Goal: Task Accomplishment & Management: Manage account settings

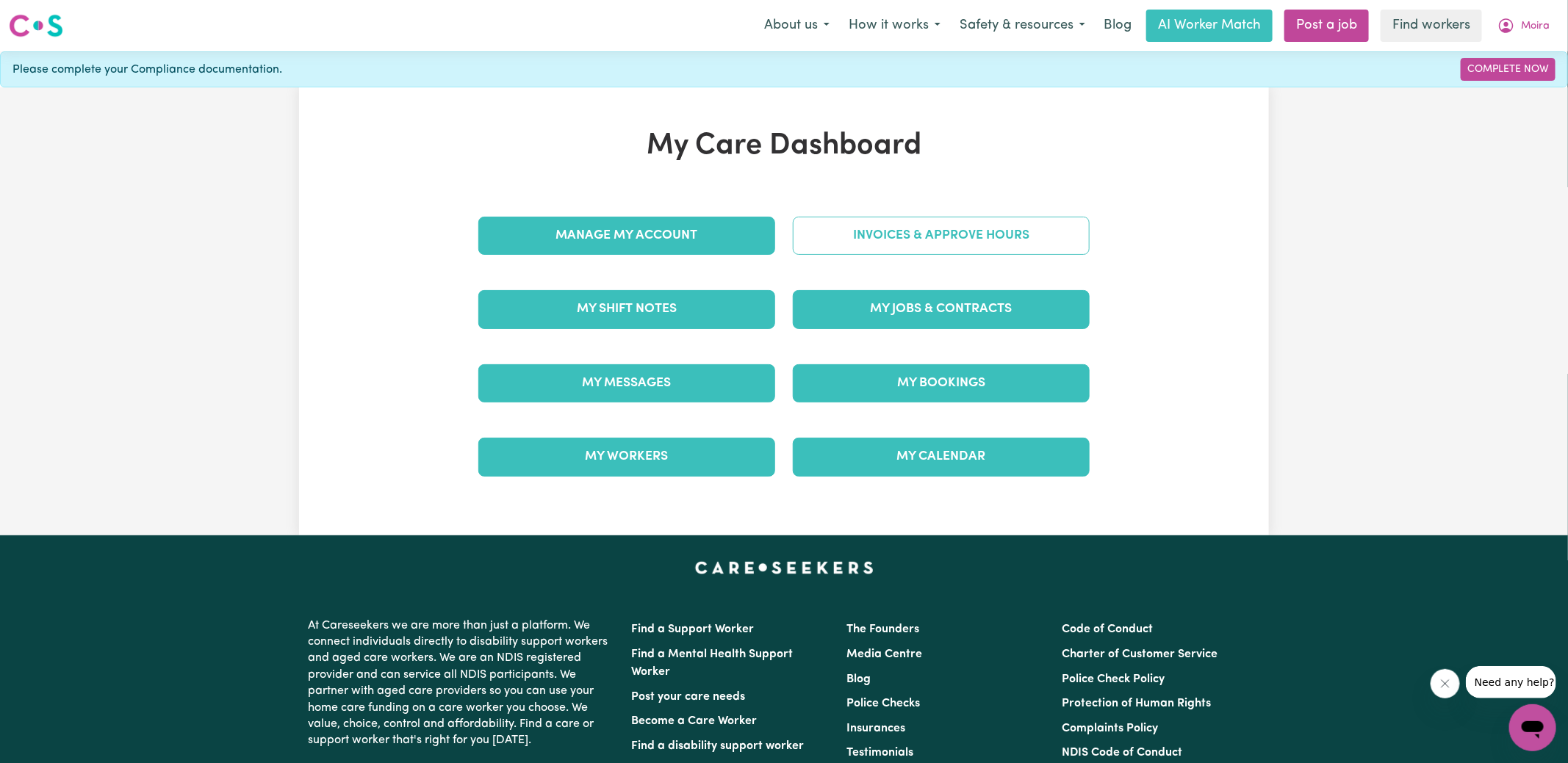
click at [847, 240] on link "Invoices & Approve Hours" at bounding box center [941, 236] width 297 height 39
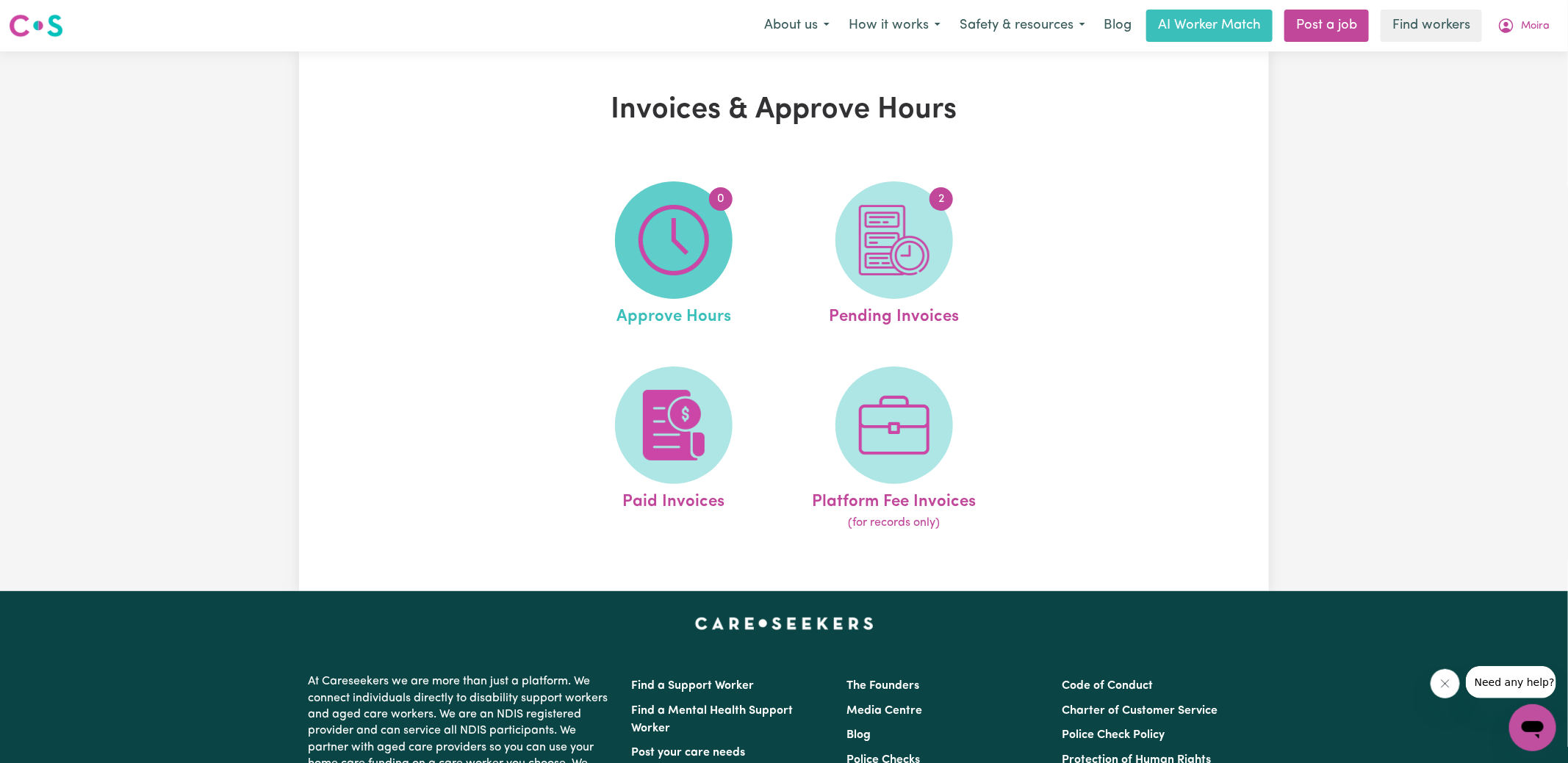
click at [681, 252] on img at bounding box center [674, 240] width 70 height 70
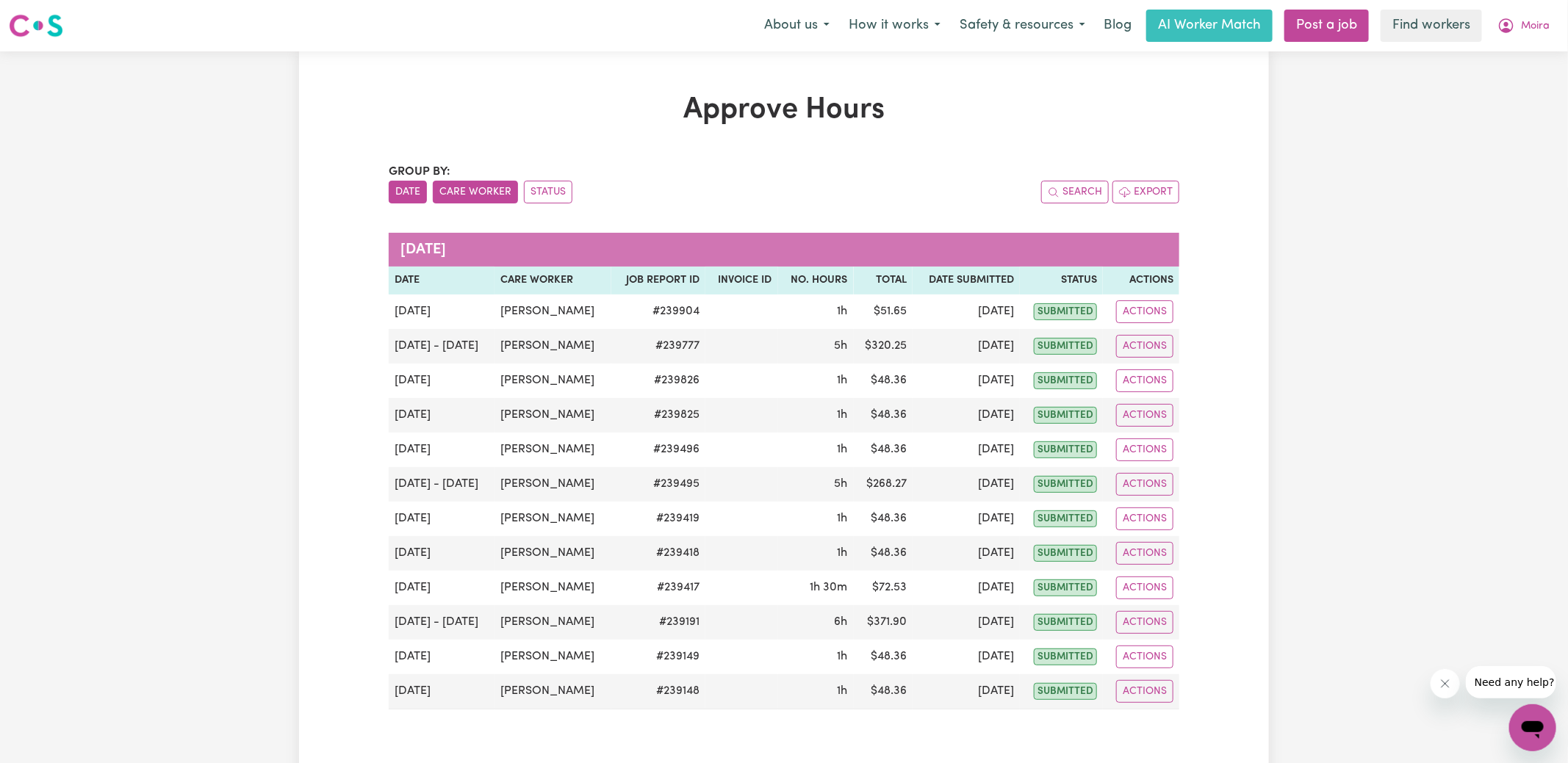
click at [486, 186] on button "Care Worker" at bounding box center [476, 191] width 86 height 23
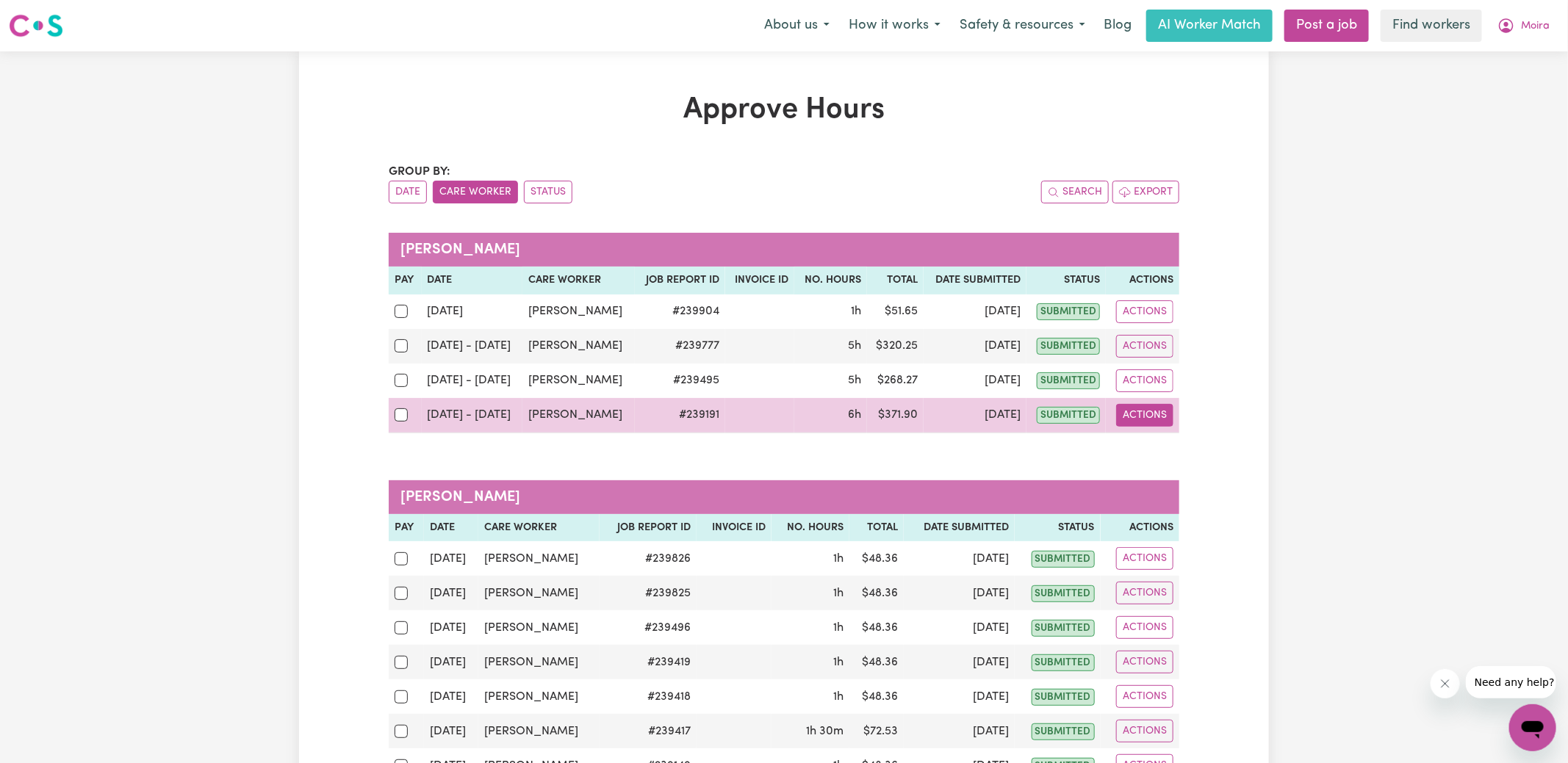
click at [1137, 420] on button "Actions" at bounding box center [1144, 415] width 57 height 23
click at [1165, 455] on link "View Job Report" at bounding box center [1182, 449] width 126 height 29
select select "pm"
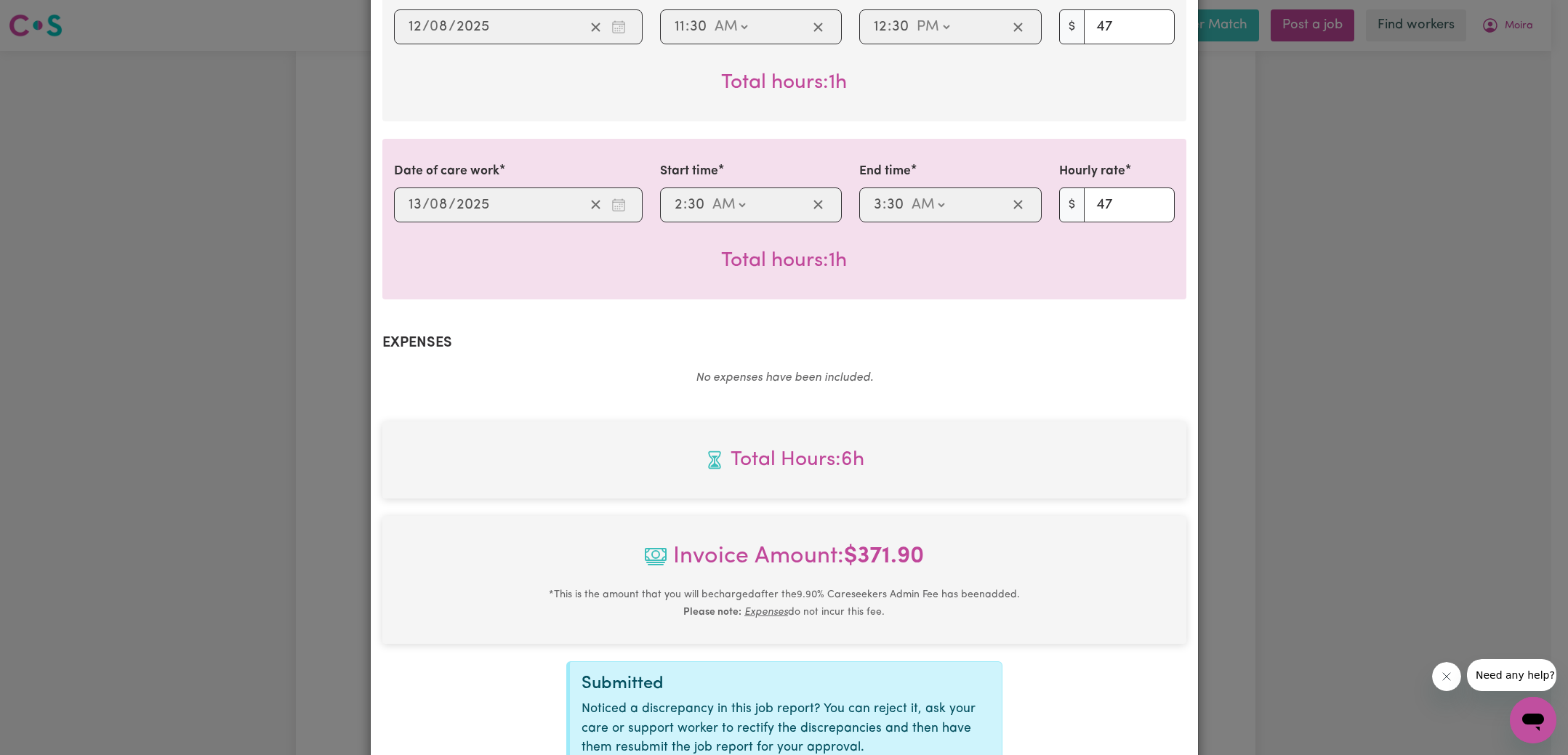
scroll to position [1092, 0]
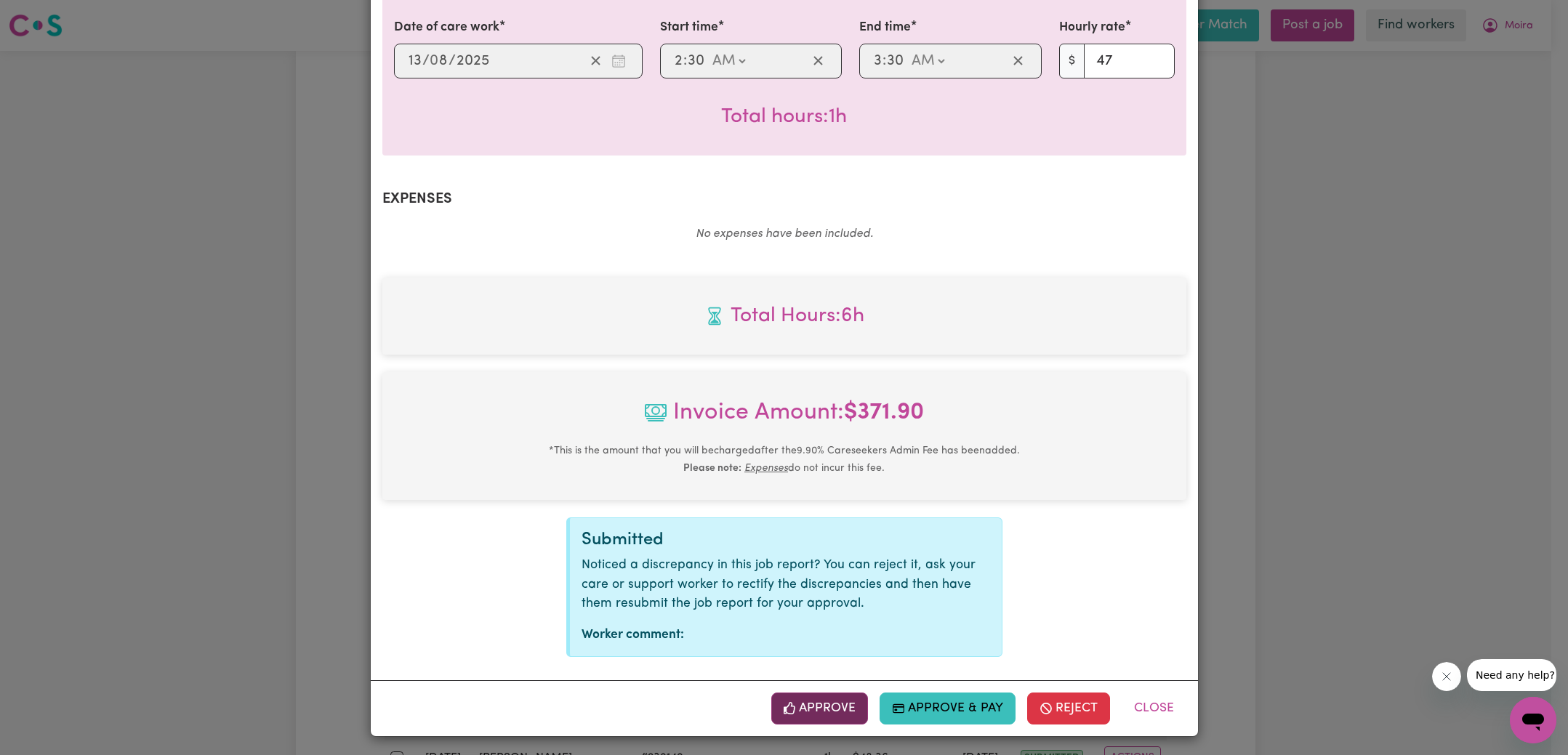
click at [823, 709] on button "Approve" at bounding box center [819, 709] width 97 height 32
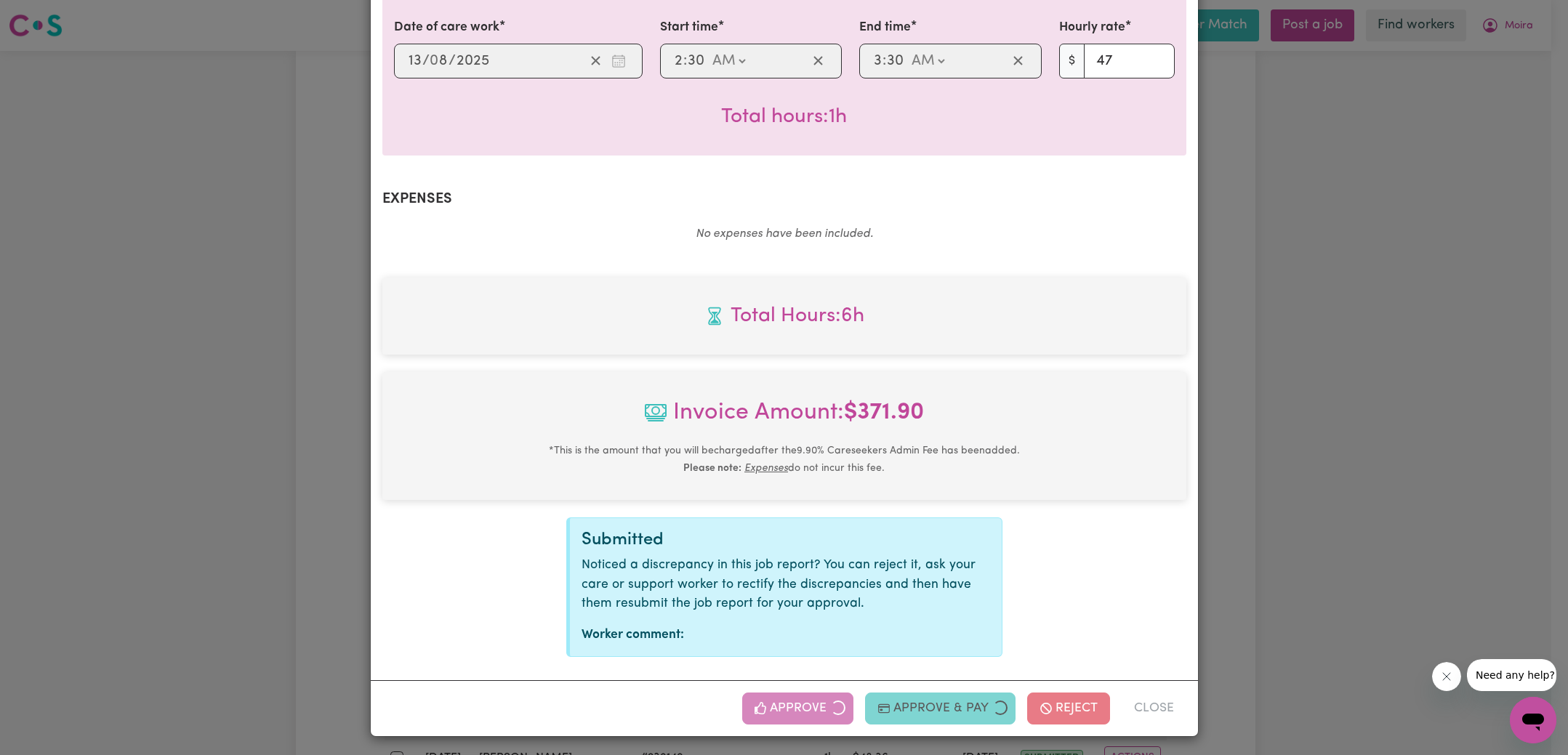
click at [1292, 475] on div "Job Report # 239191 - [PERSON_NAME] Summary Job report # 239191 Client name: [P…" at bounding box center [784, 378] width 1568 height 755
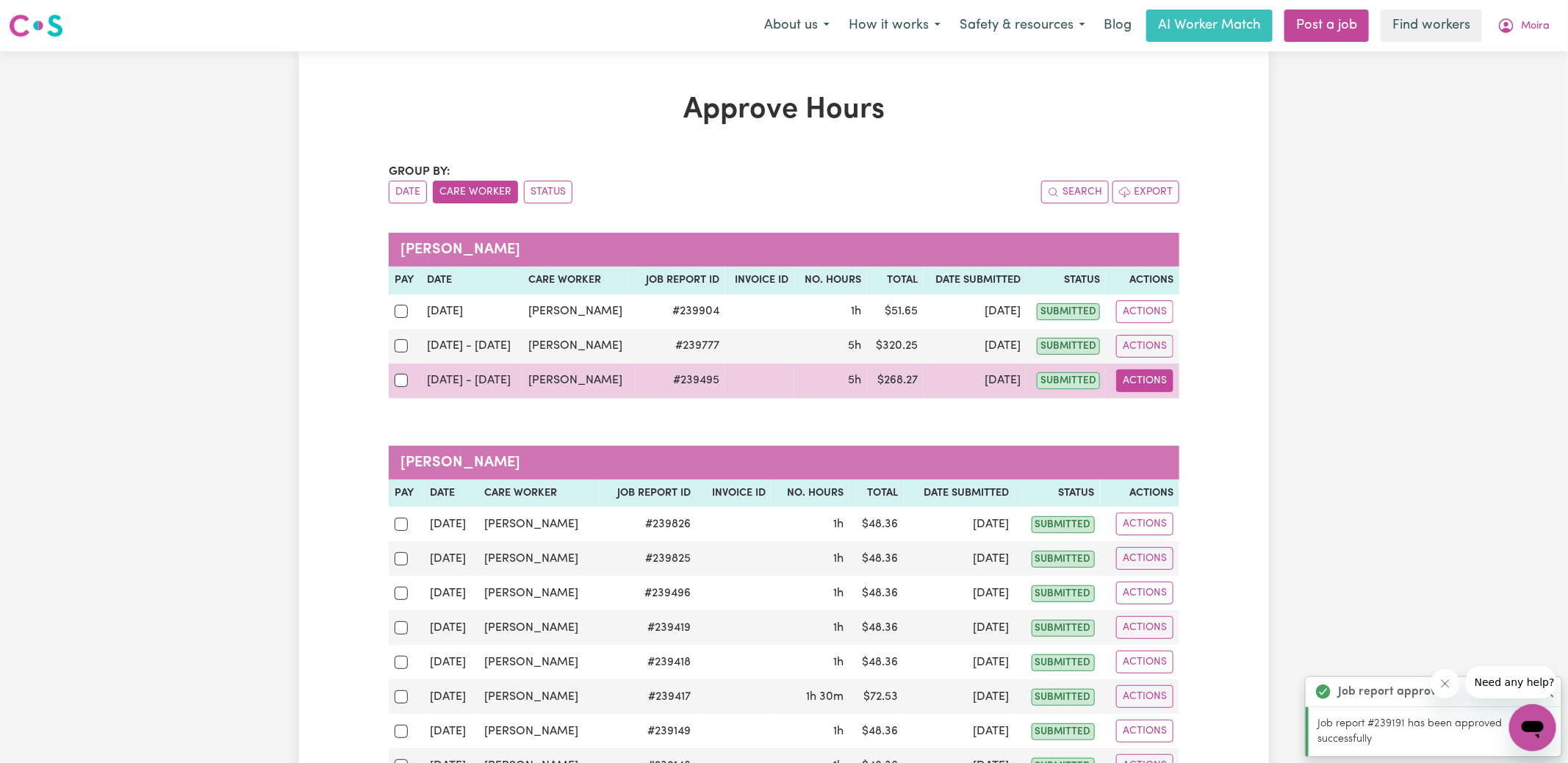
click at [1132, 383] on button "Actions" at bounding box center [1144, 381] width 57 height 23
click at [1175, 417] on link "View Job Report" at bounding box center [1182, 413] width 126 height 29
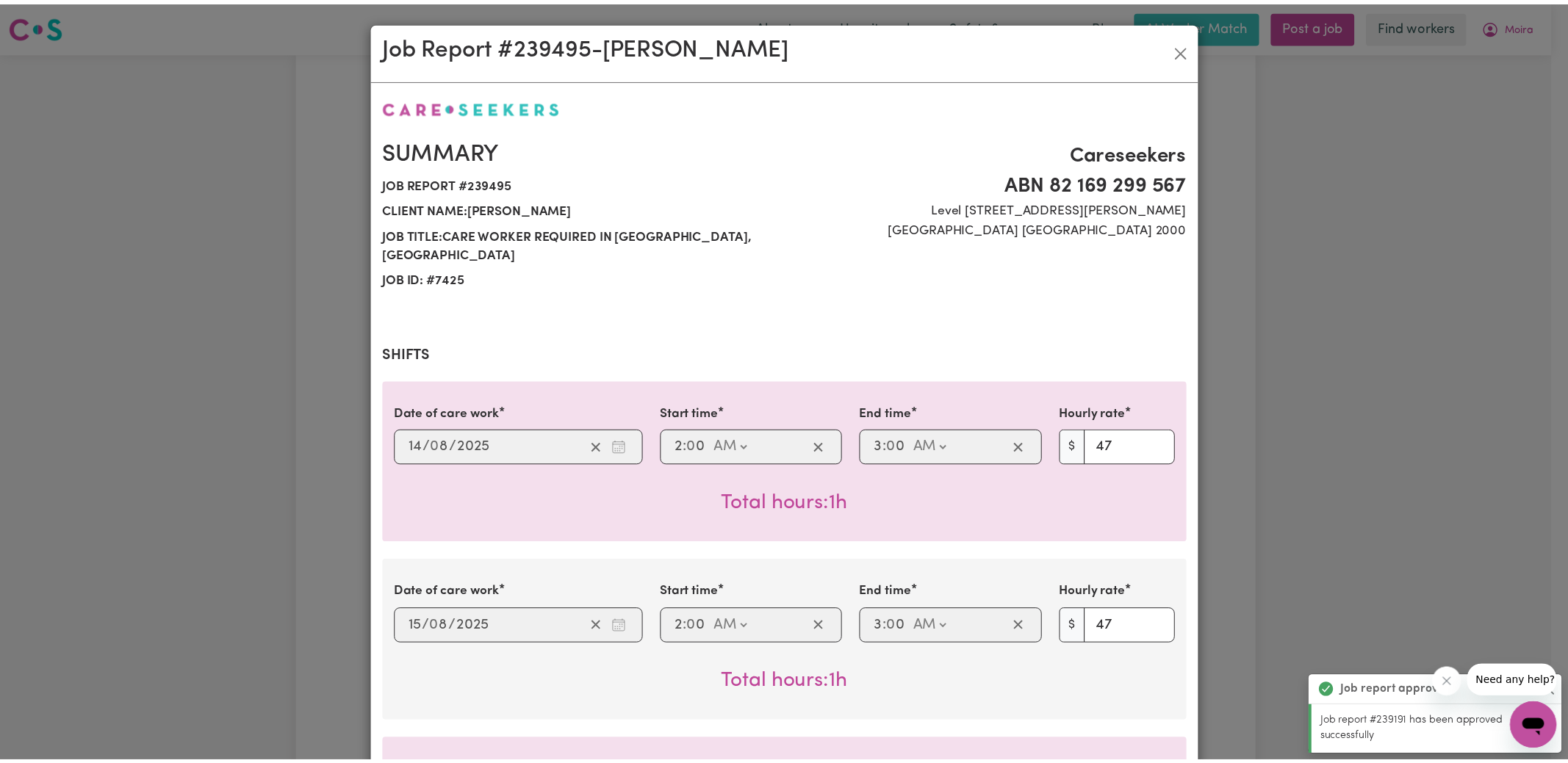
scroll to position [835, 0]
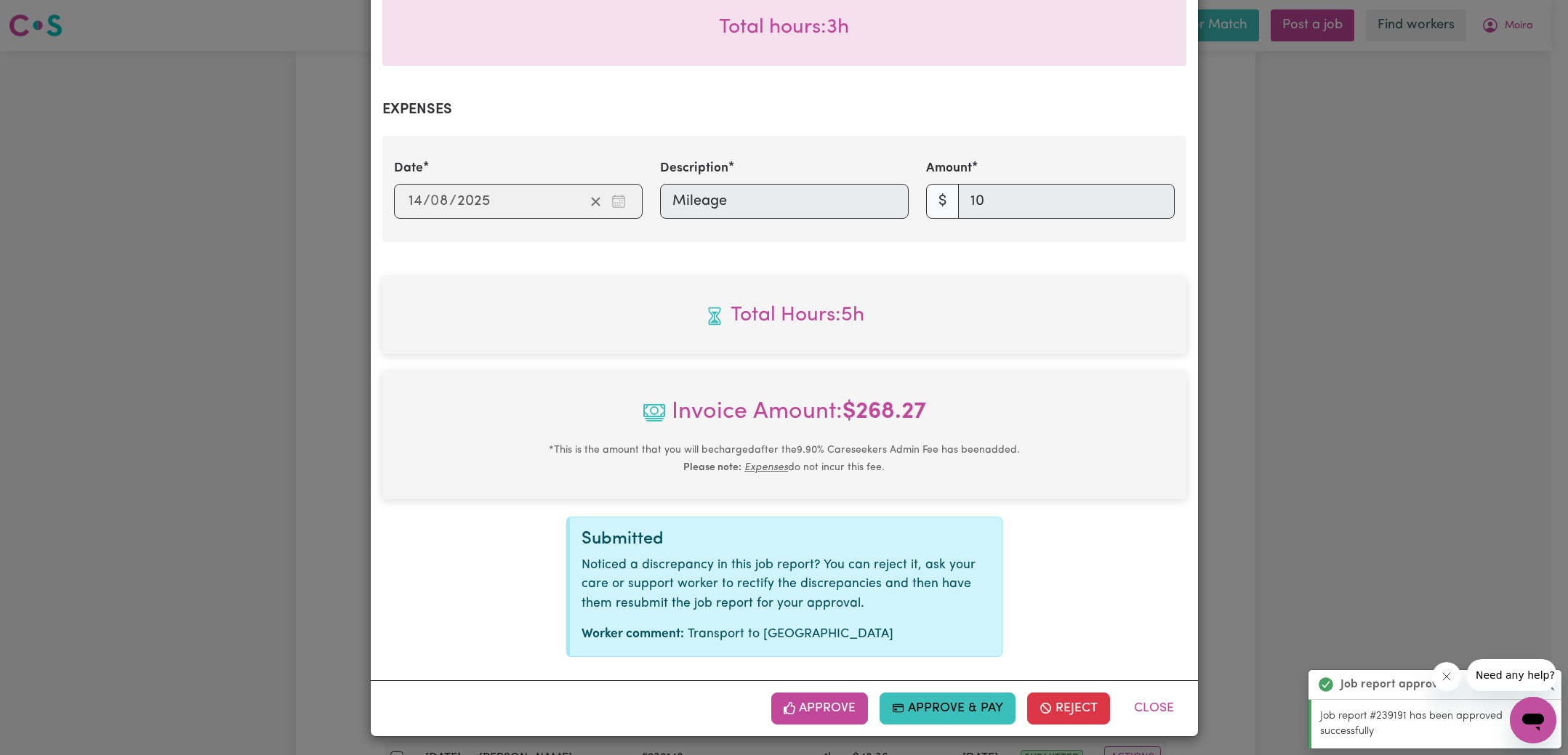
click at [828, 702] on button "Approve" at bounding box center [819, 709] width 97 height 32
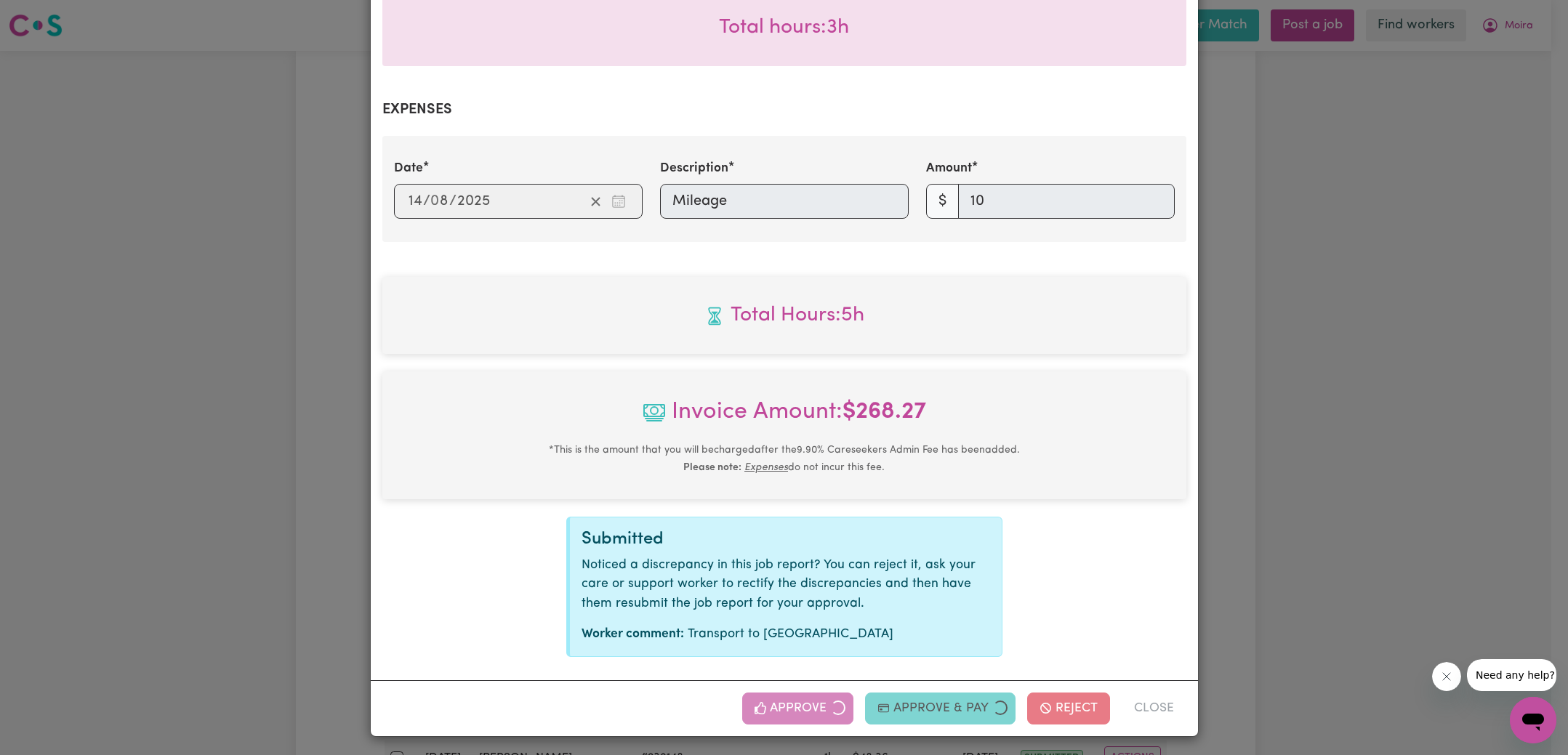
click at [1342, 396] on div "Job Report # 239495 - [PERSON_NAME] Summary Job report # 239495 Client name: [P…" at bounding box center [784, 378] width 1568 height 755
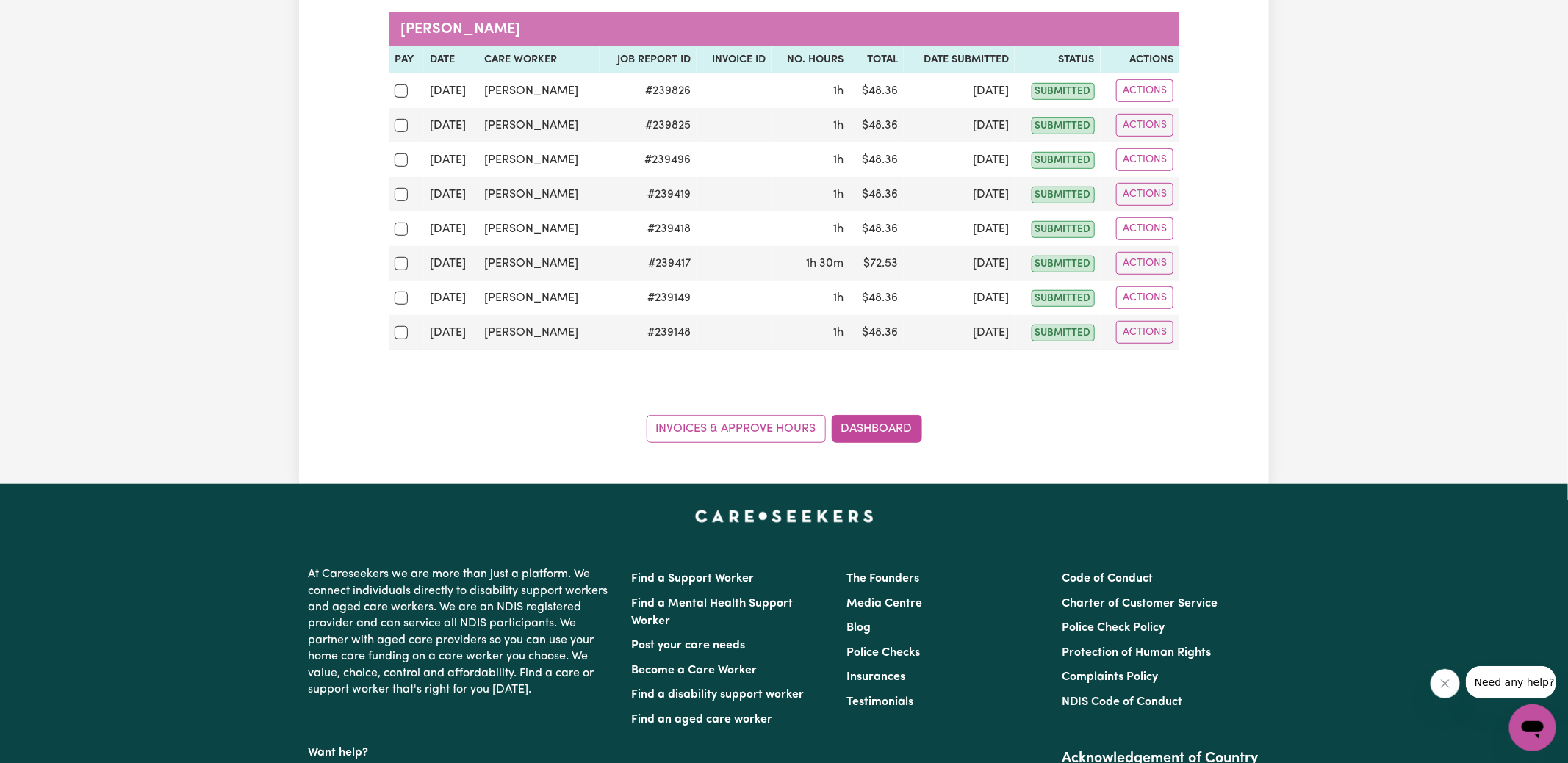
scroll to position [732, 0]
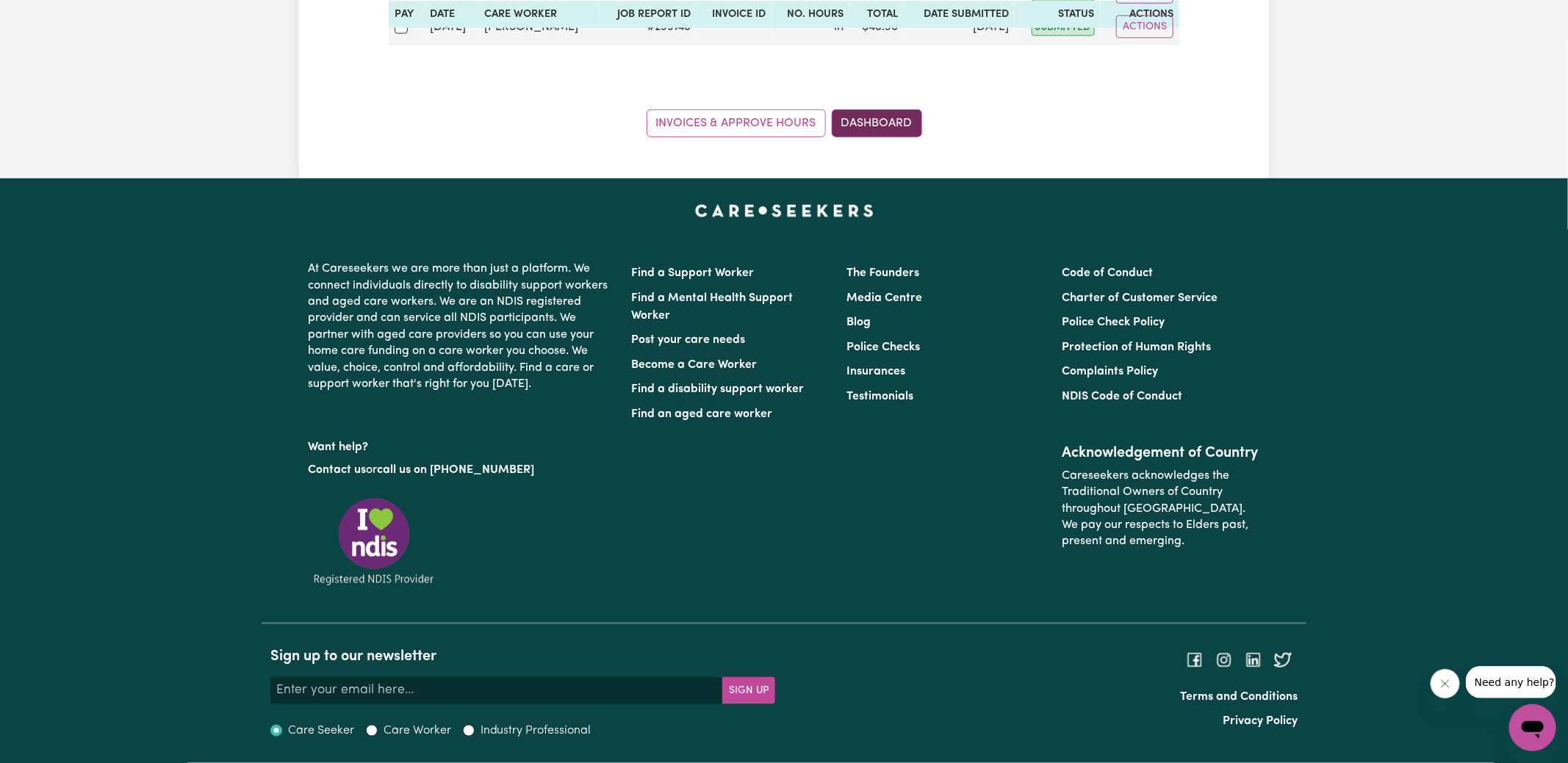
click at [891, 129] on link "Dashboard" at bounding box center [877, 123] width 91 height 28
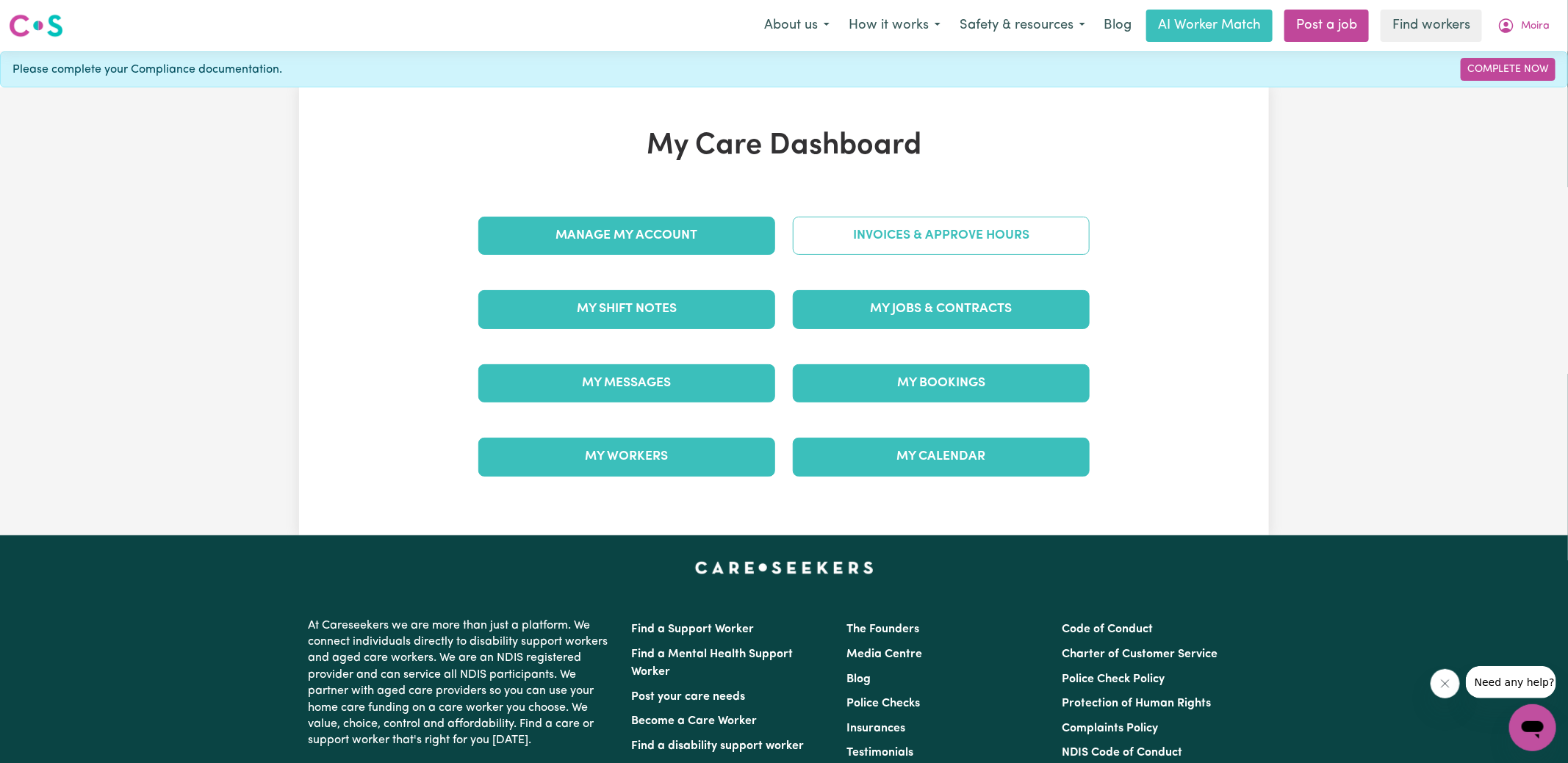
click at [926, 239] on link "Invoices & Approve Hours" at bounding box center [941, 236] width 297 height 39
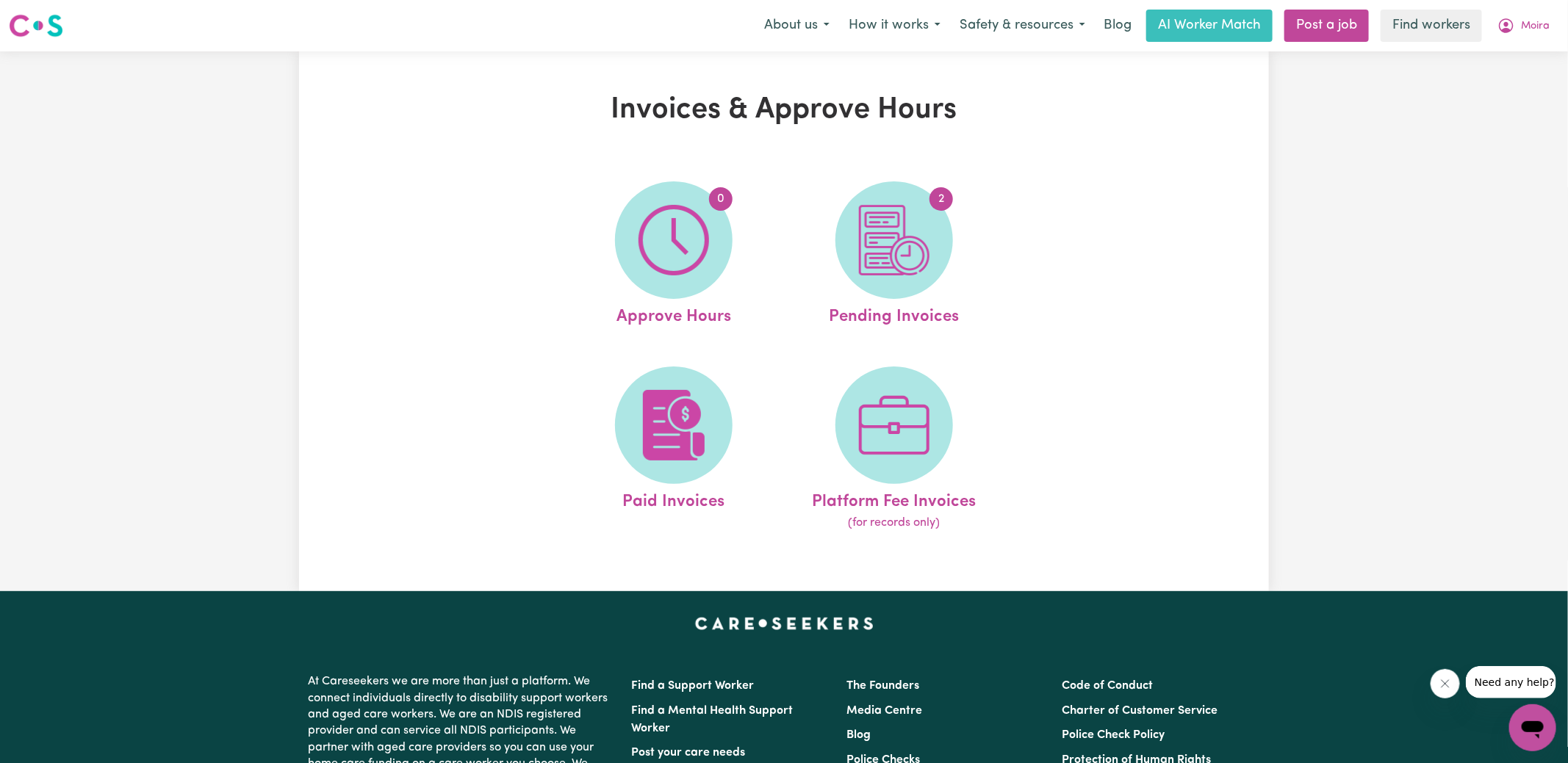
click at [919, 246] on img at bounding box center [894, 240] width 70 height 70
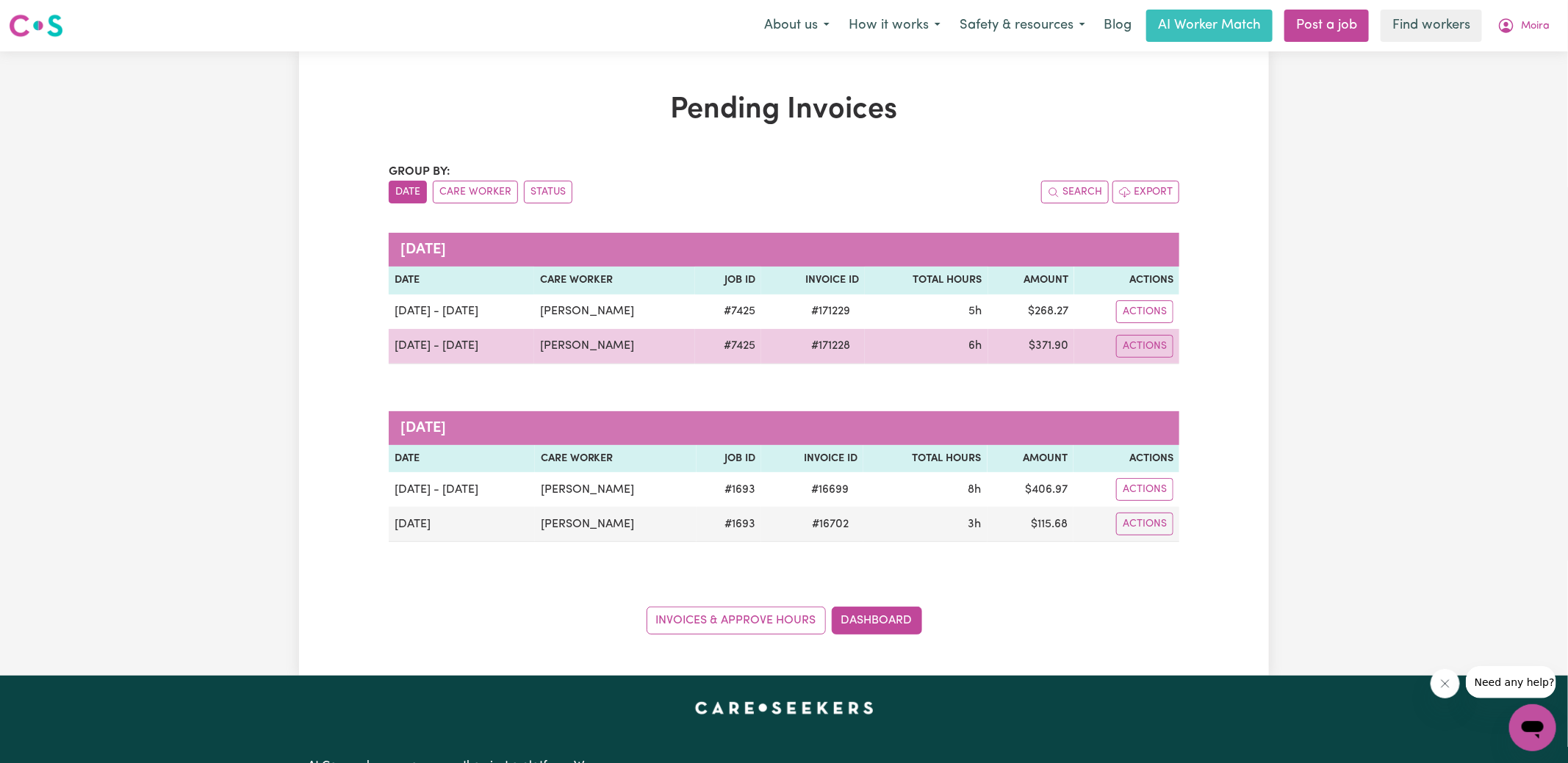
click at [817, 350] on span "# 171228" at bounding box center [830, 345] width 56 height 18
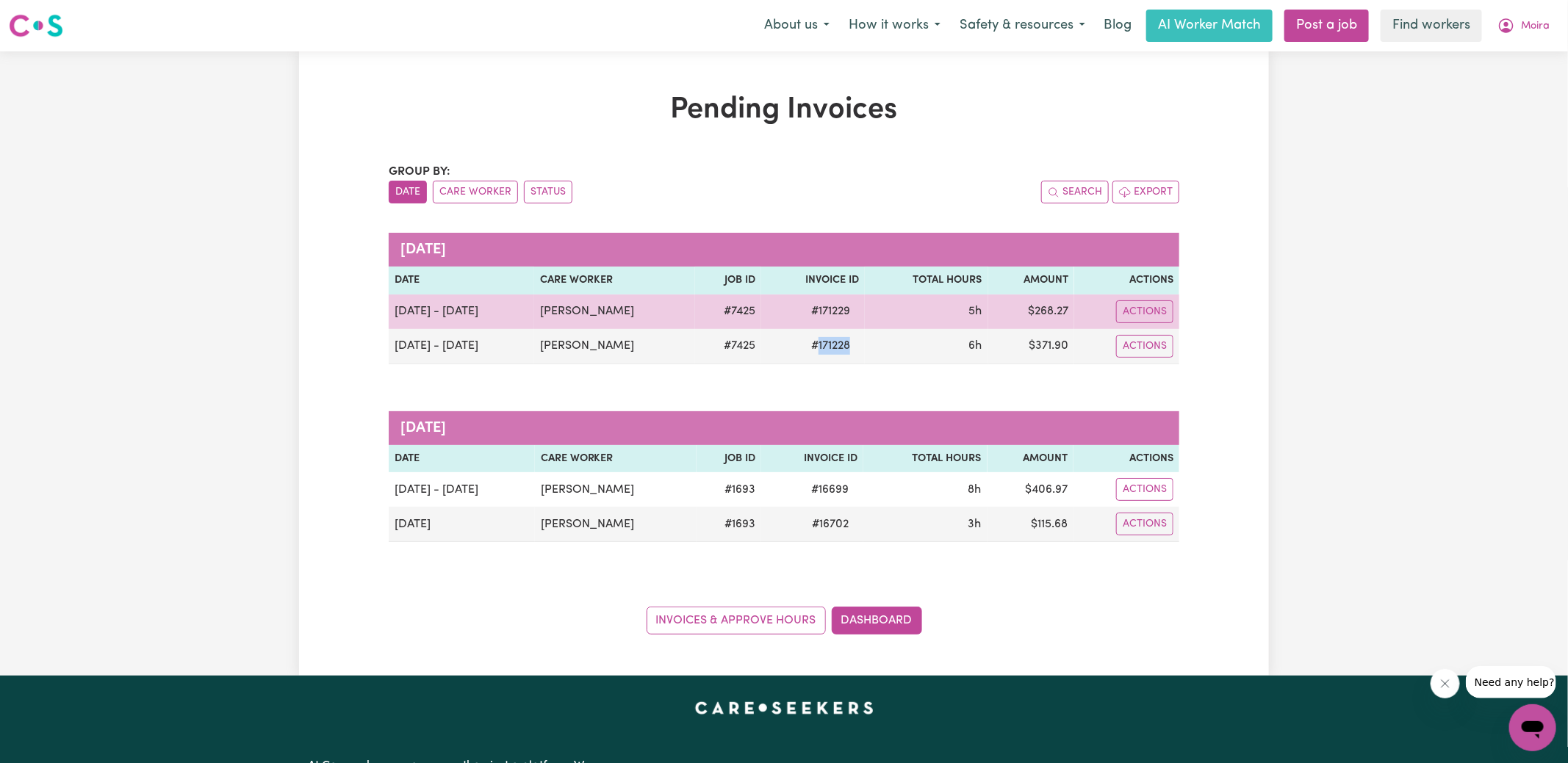
copy span "171228"
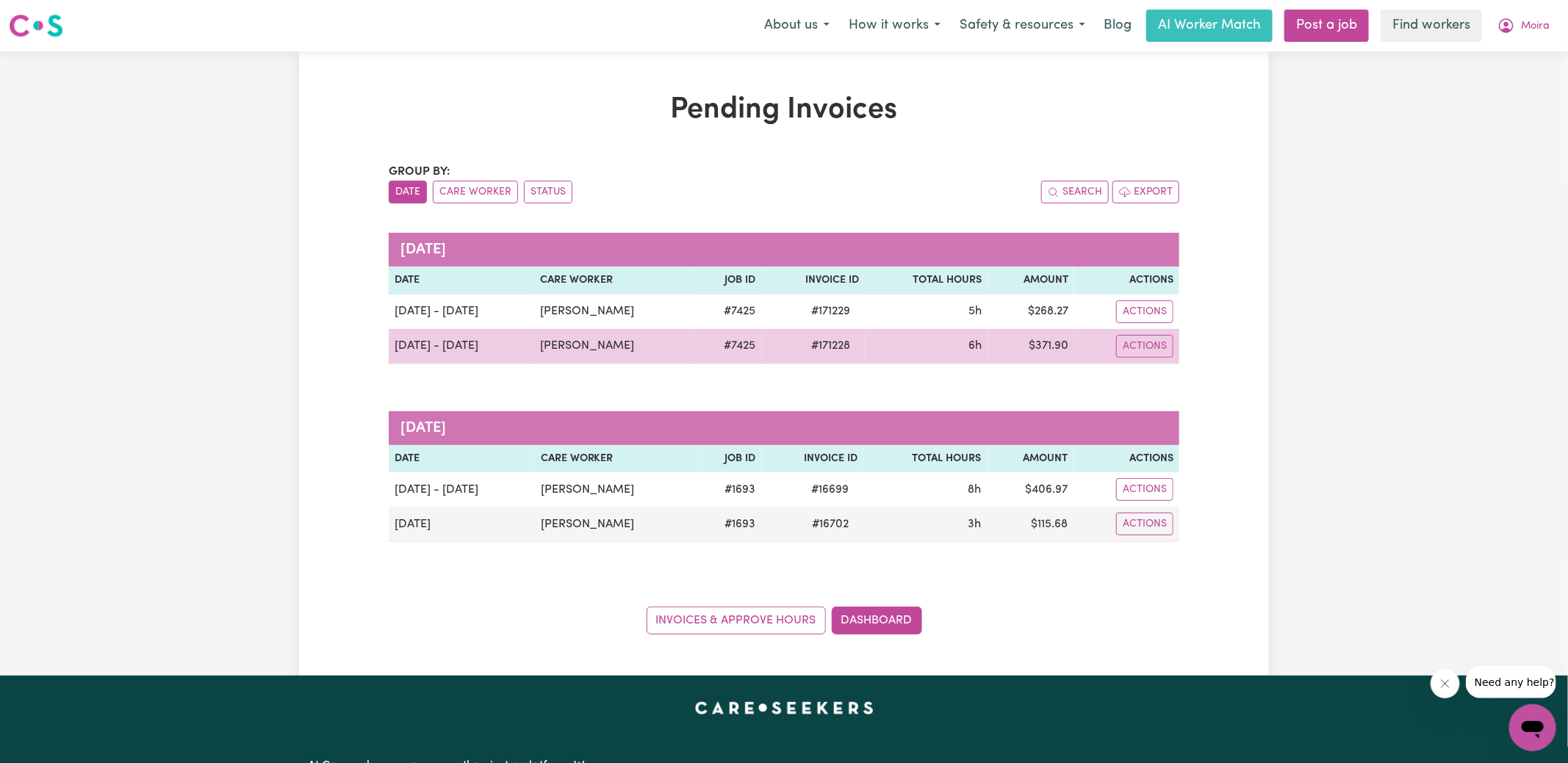
click at [1044, 343] on td "$ 371.90" at bounding box center [1031, 346] width 86 height 35
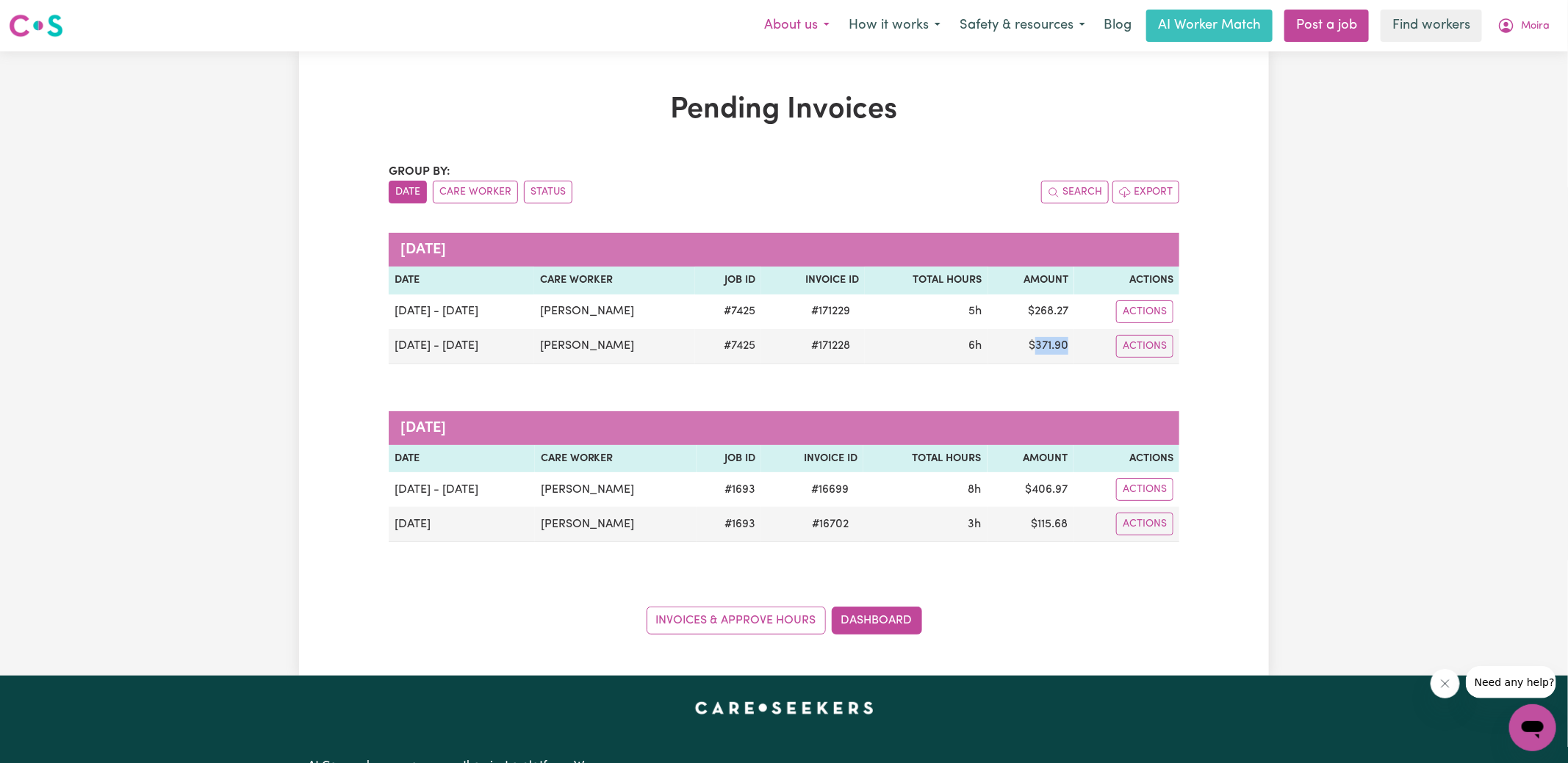
copy td "371.90"
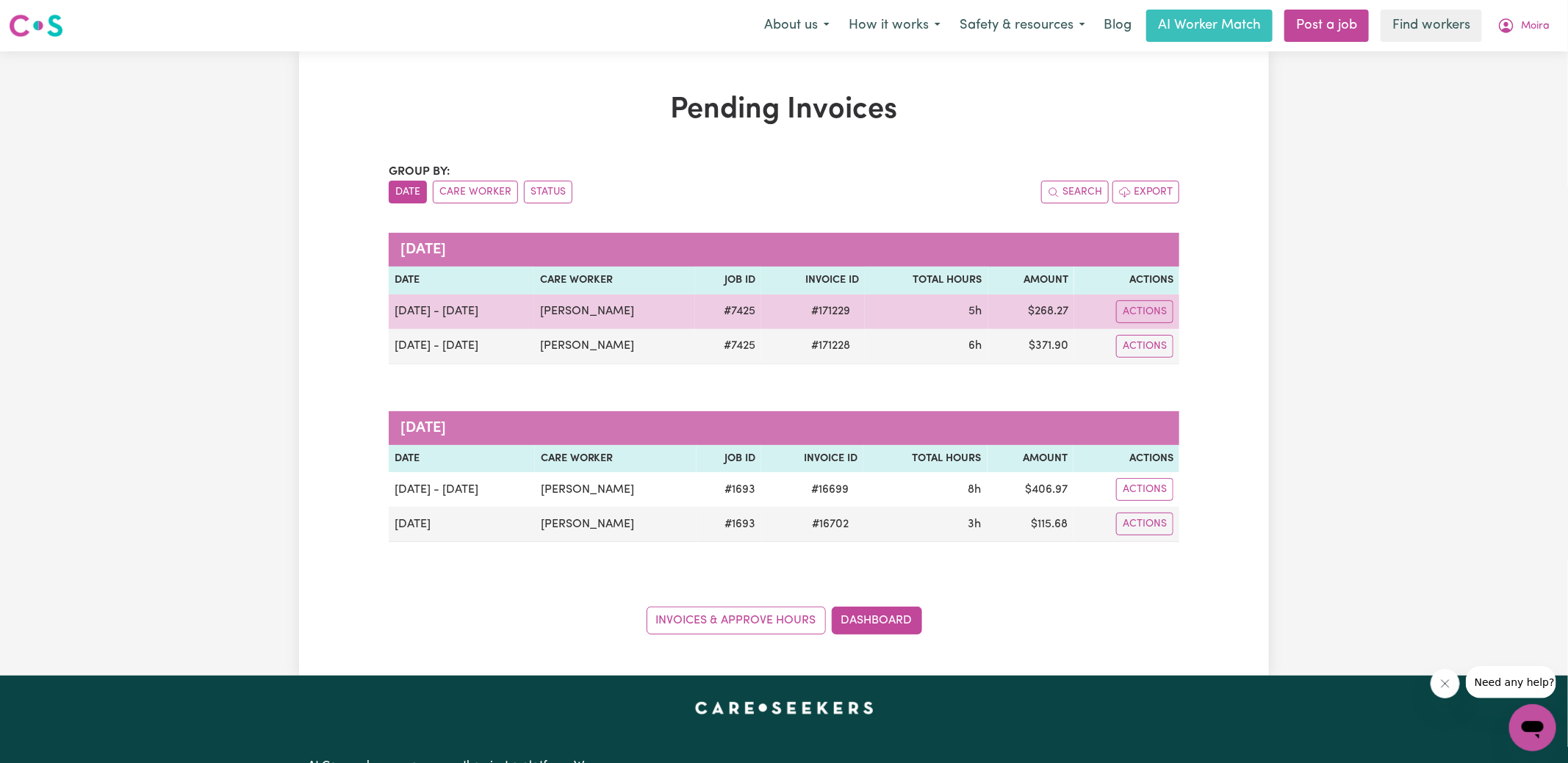
click at [817, 310] on span "# 171229" at bounding box center [830, 311] width 56 height 18
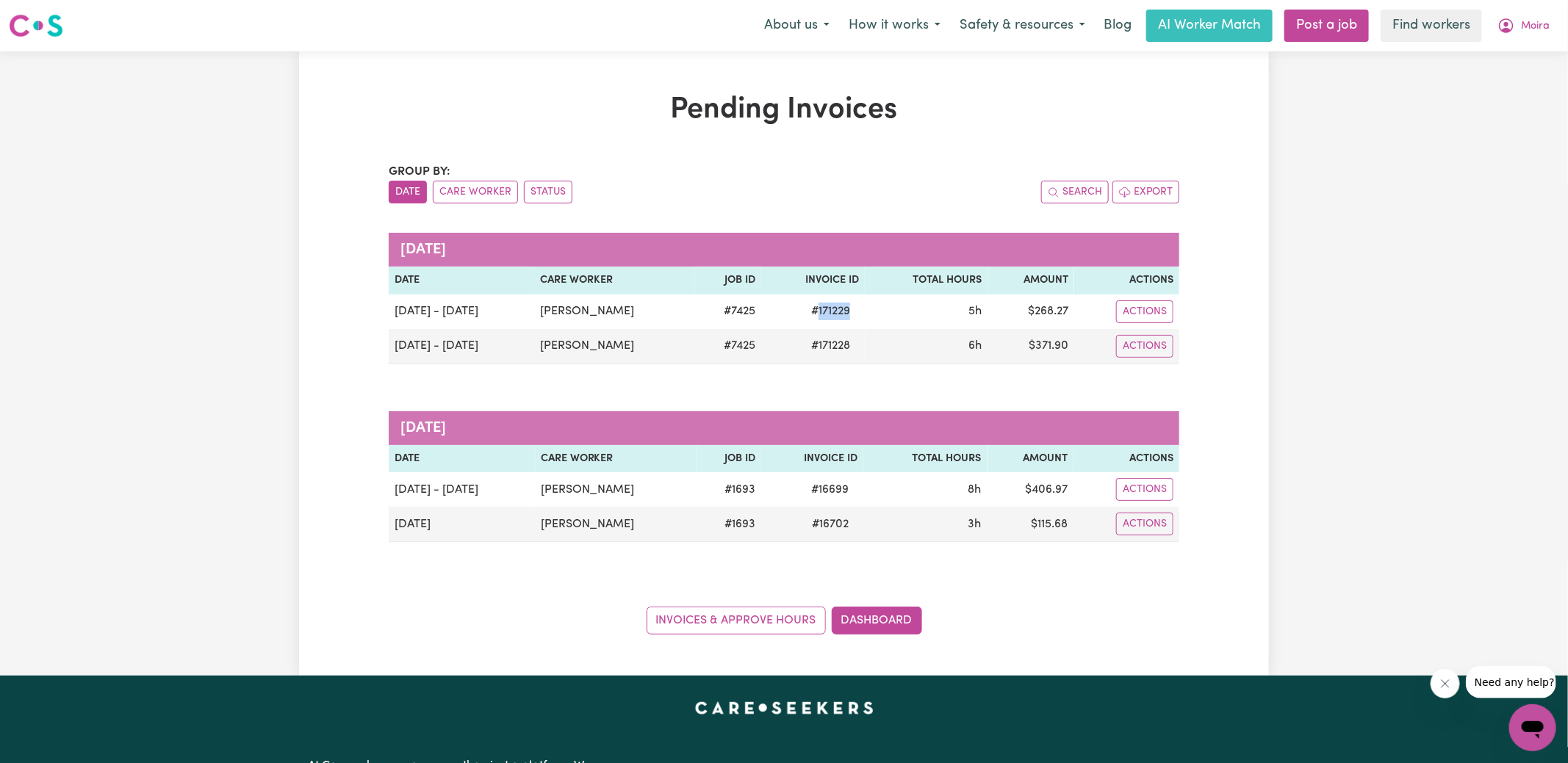
copy span "171229"
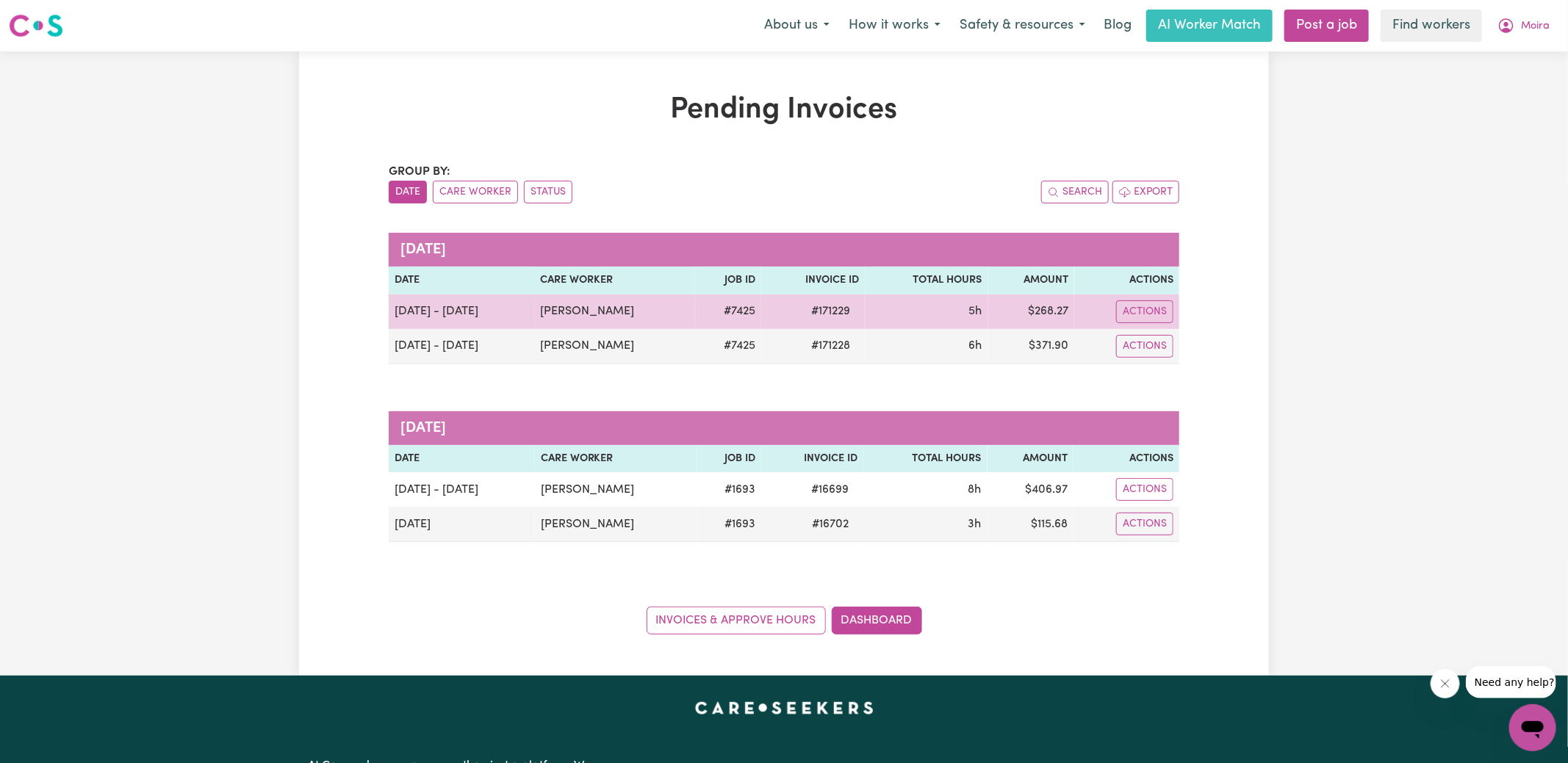
click at [1033, 307] on td "$ 268.27" at bounding box center [1031, 311] width 86 height 34
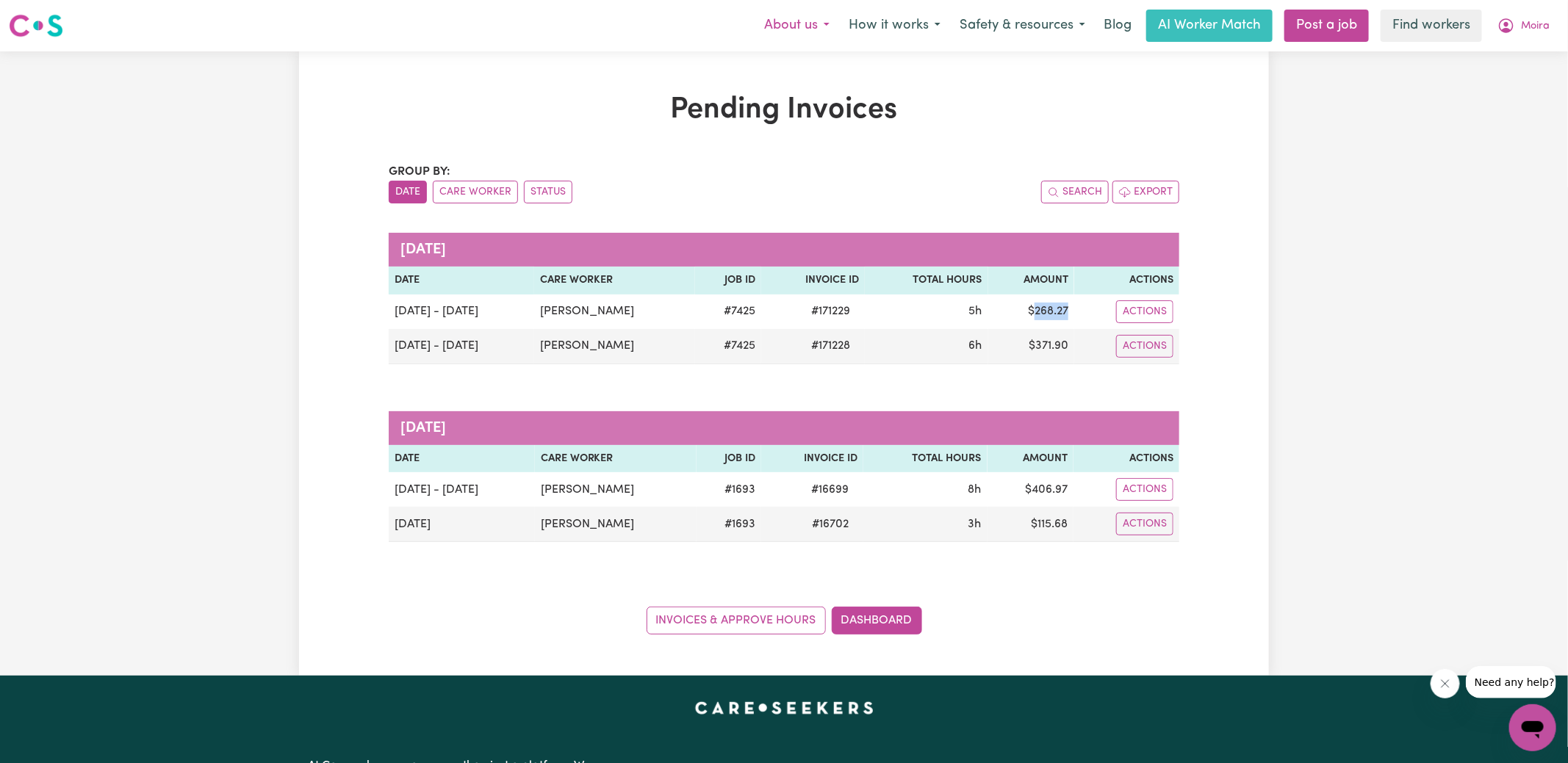
copy td "268.27"
drag, startPoint x: 1524, startPoint y: 21, endPoint x: 1524, endPoint y: 38, distance: 17.0
click at [1524, 21] on span "Moira" at bounding box center [1535, 26] width 29 height 16
click at [1513, 80] on link "Logout" at bounding box center [1500, 84] width 116 height 28
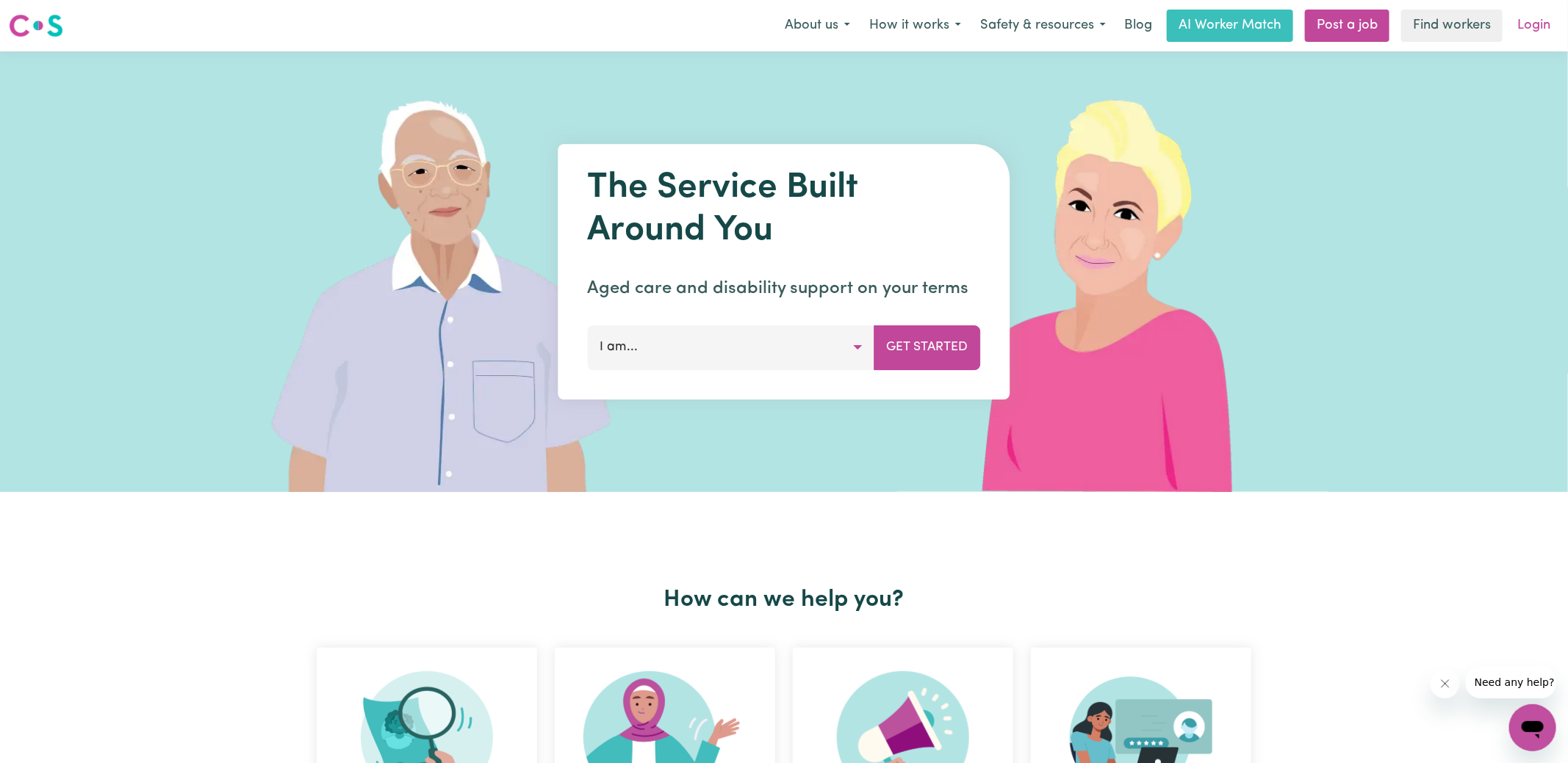
click at [1536, 21] on link "Login" at bounding box center [1534, 25] width 50 height 33
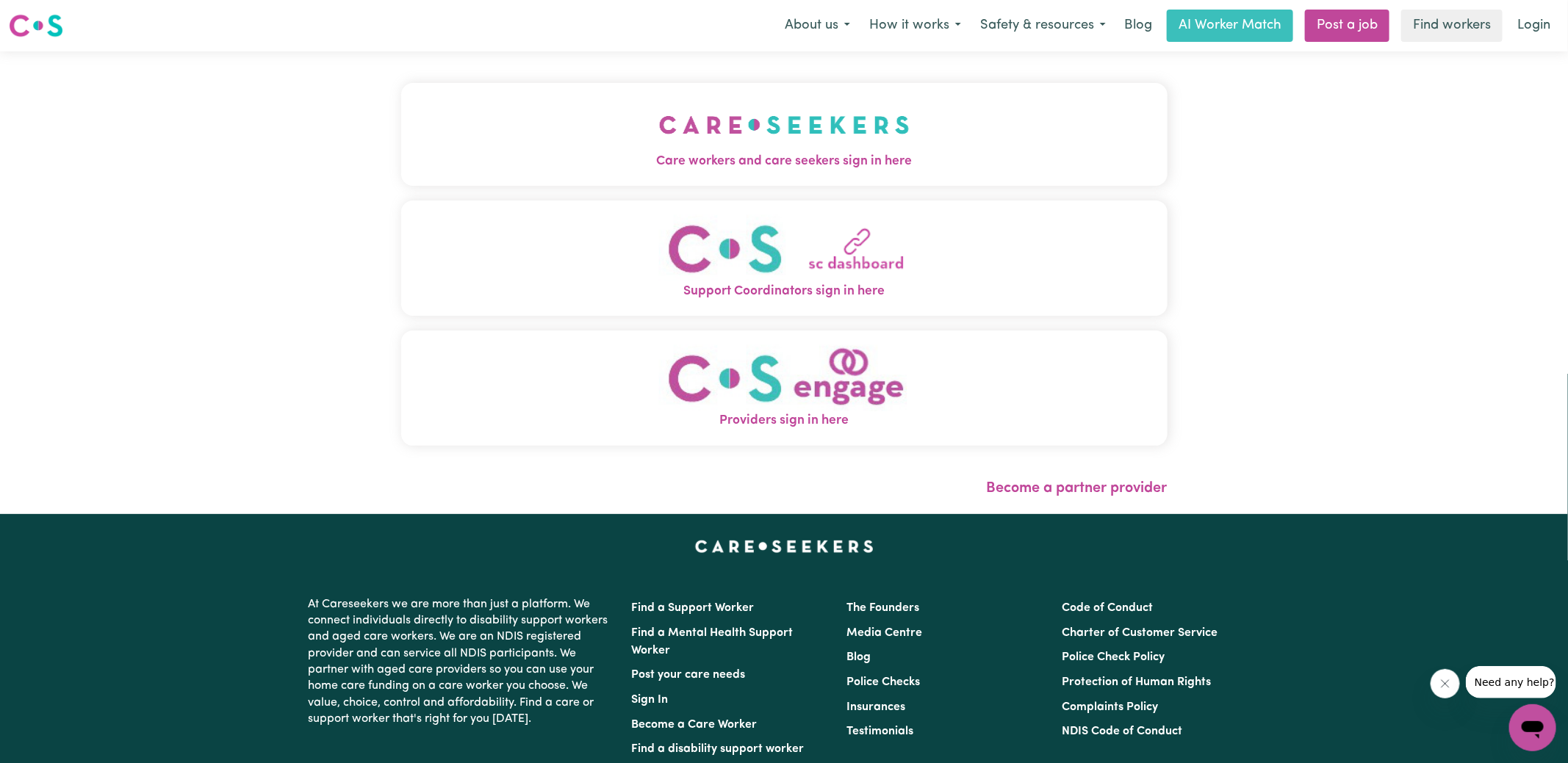
click at [700, 153] on span "Care workers and care seekers sign in here" at bounding box center [784, 161] width 767 height 19
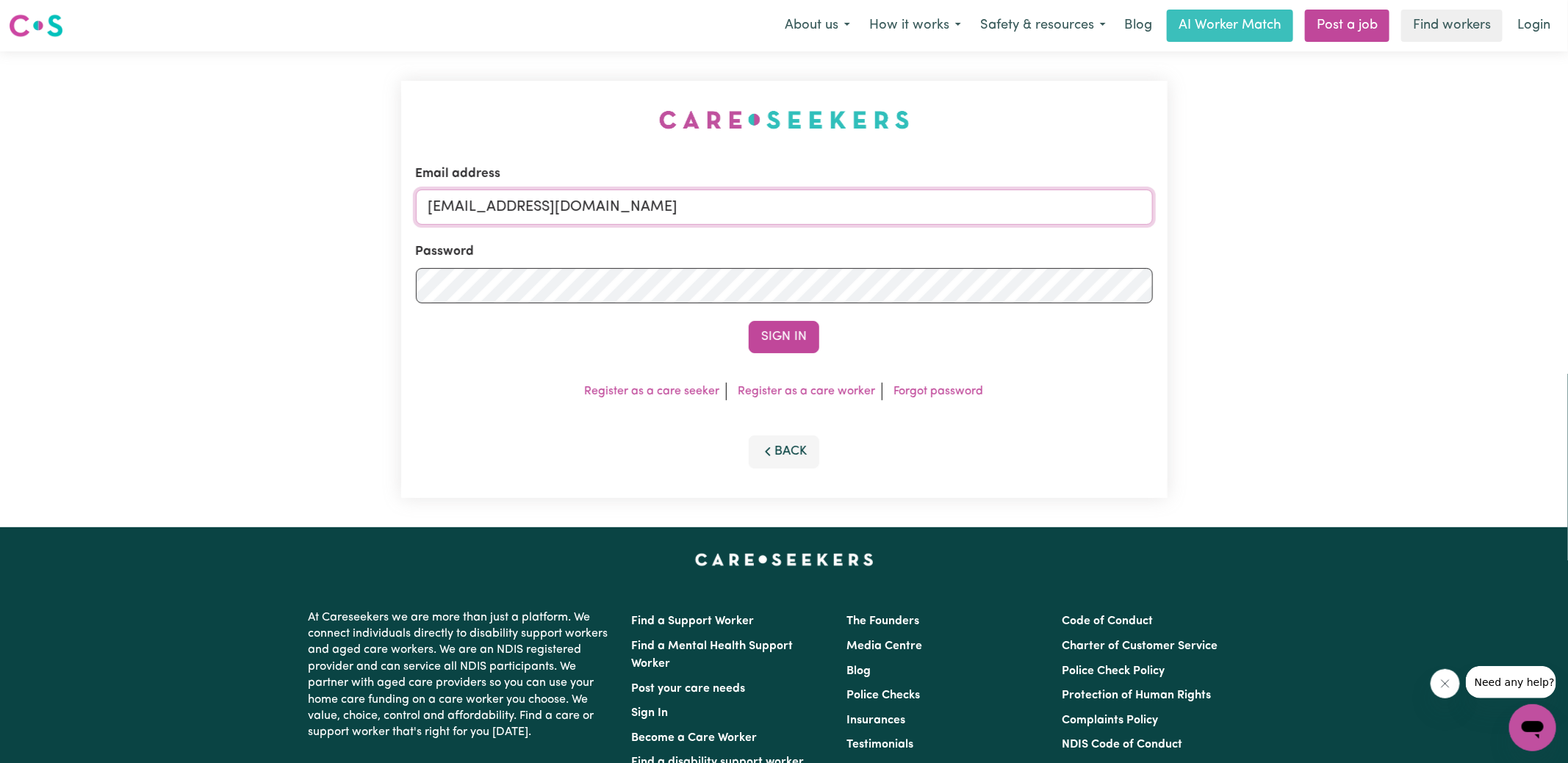
drag, startPoint x: 503, startPoint y: 205, endPoint x: 1534, endPoint y: 387, distance: 1046.9
click at [1534, 387] on div "Email address [EMAIL_ADDRESS][DOMAIN_NAME] Password Sign In Register as a care …" at bounding box center [784, 289] width 1568 height 476
type input "[EMAIL_ADDRESS][DOMAIN_NAME]"
click at [749, 321] on button "Sign In" at bounding box center [784, 337] width 70 height 33
